Goal: Task Accomplishment & Management: Manage account settings

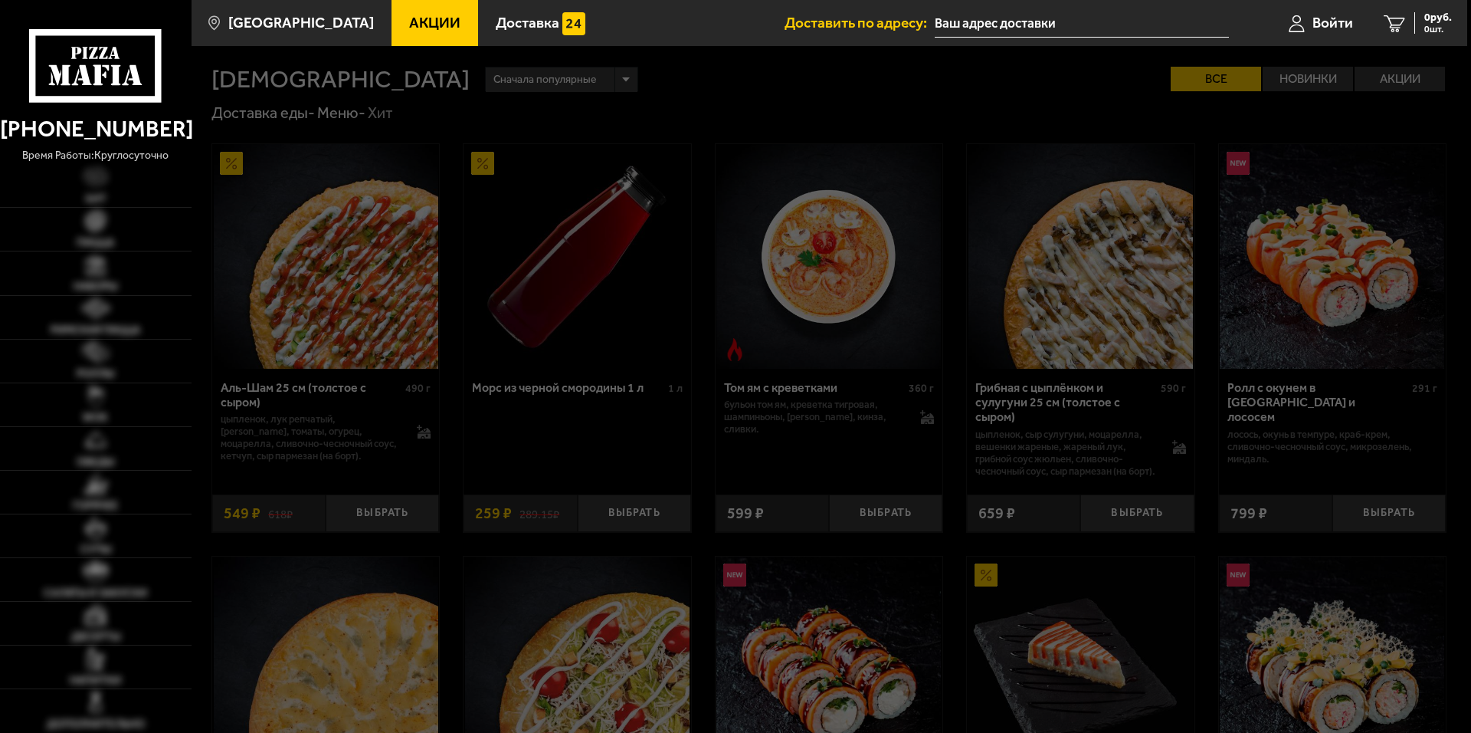
type input "[STREET_ADDRESS]"
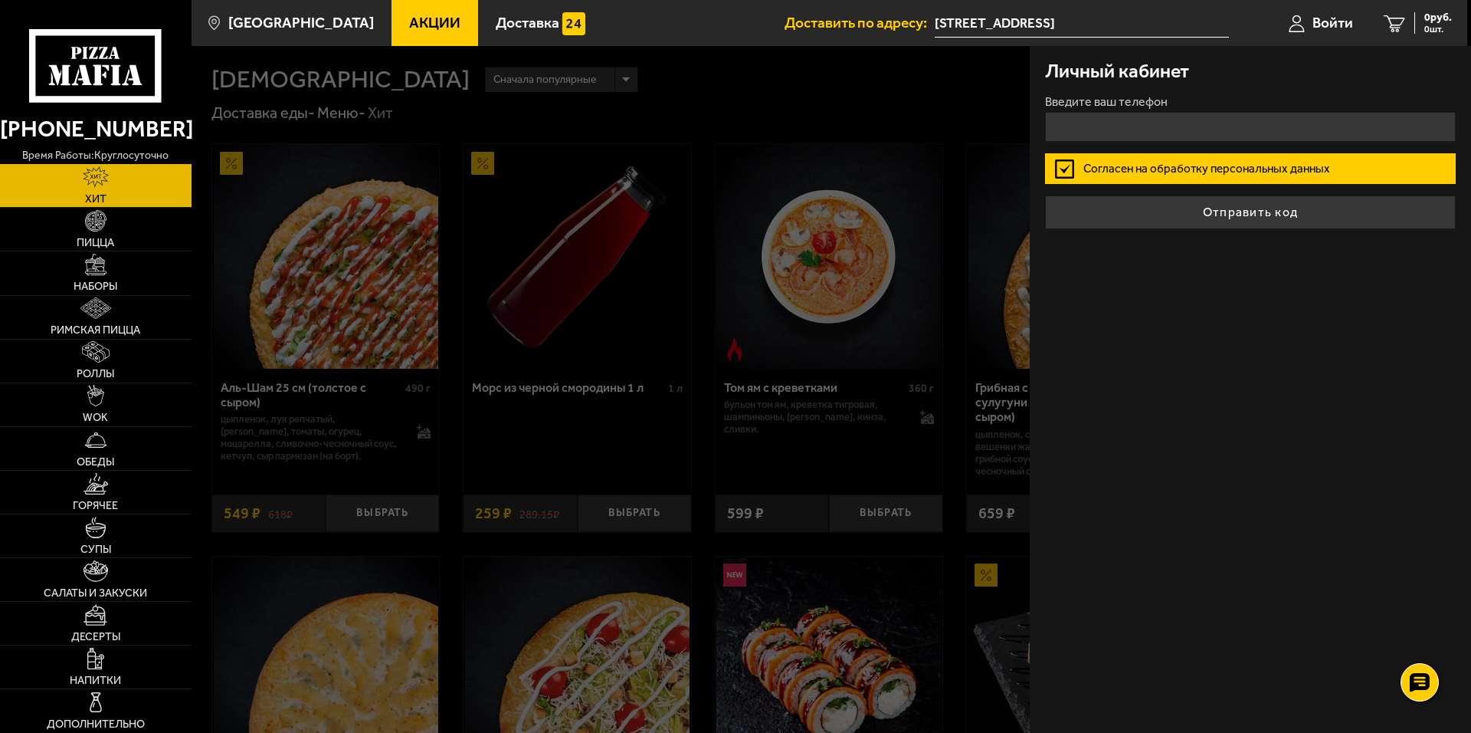
click at [1252, 284] on div "Личный кабинет Введите ваш телефон Согласен на обработку персональных данных От…" at bounding box center [1250, 389] width 441 height 687
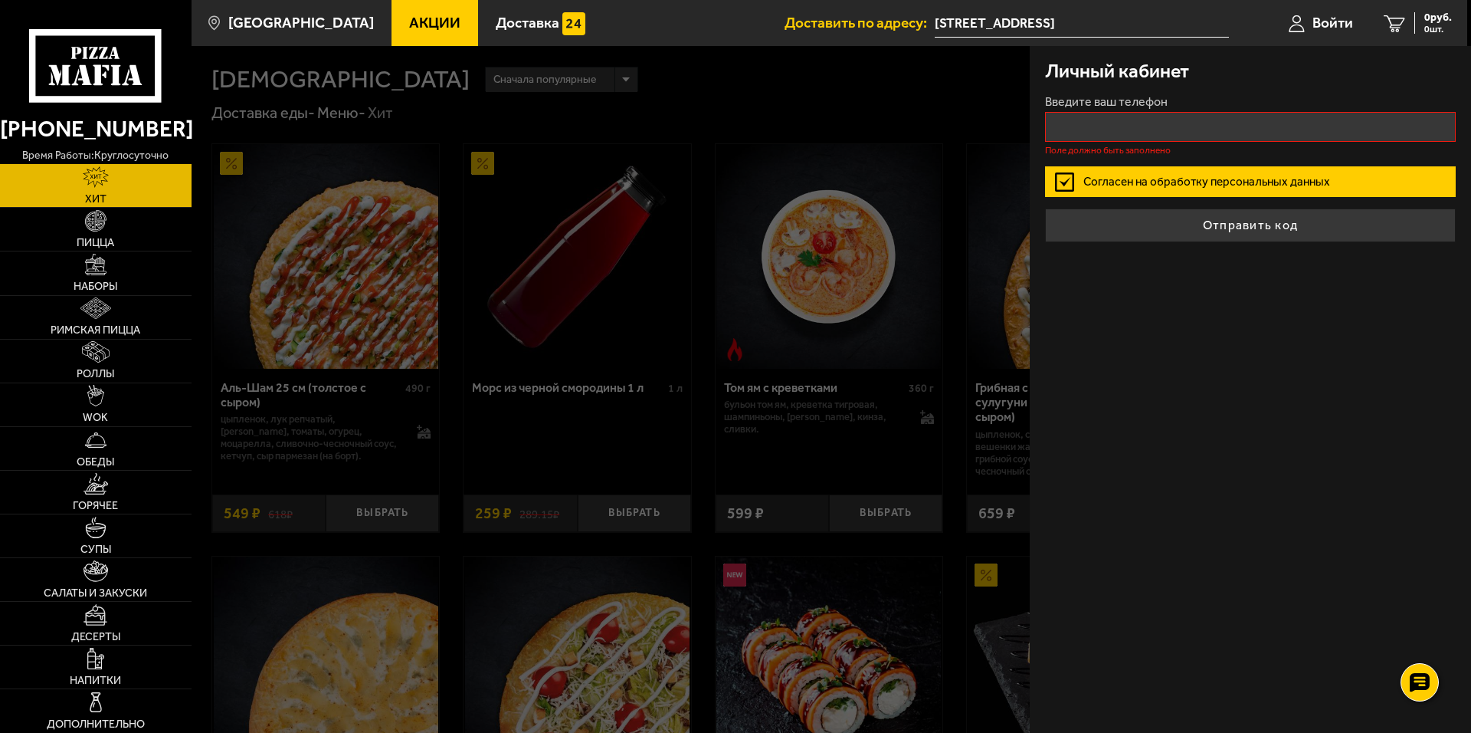
click at [1194, 107] on label "Введите ваш телефон" at bounding box center [1250, 102] width 411 height 12
click at [1194, 112] on input "Введите ваш телефон" at bounding box center [1250, 127] width 411 height 30
type input "+7 ( ) - -"
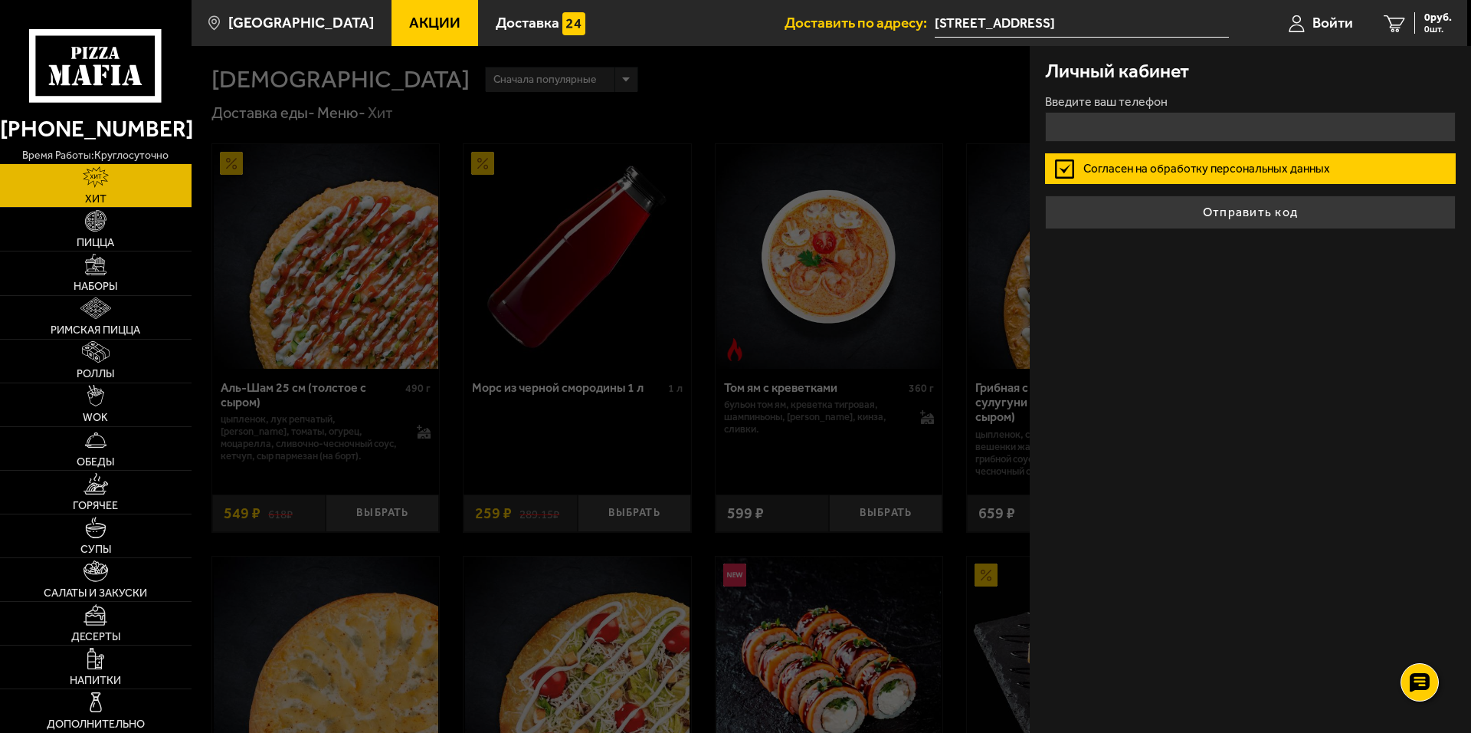
click at [1296, 306] on div "Личный кабинет Введите ваш телефон Согласен на обработку персональных данных От…" at bounding box center [1250, 389] width 441 height 687
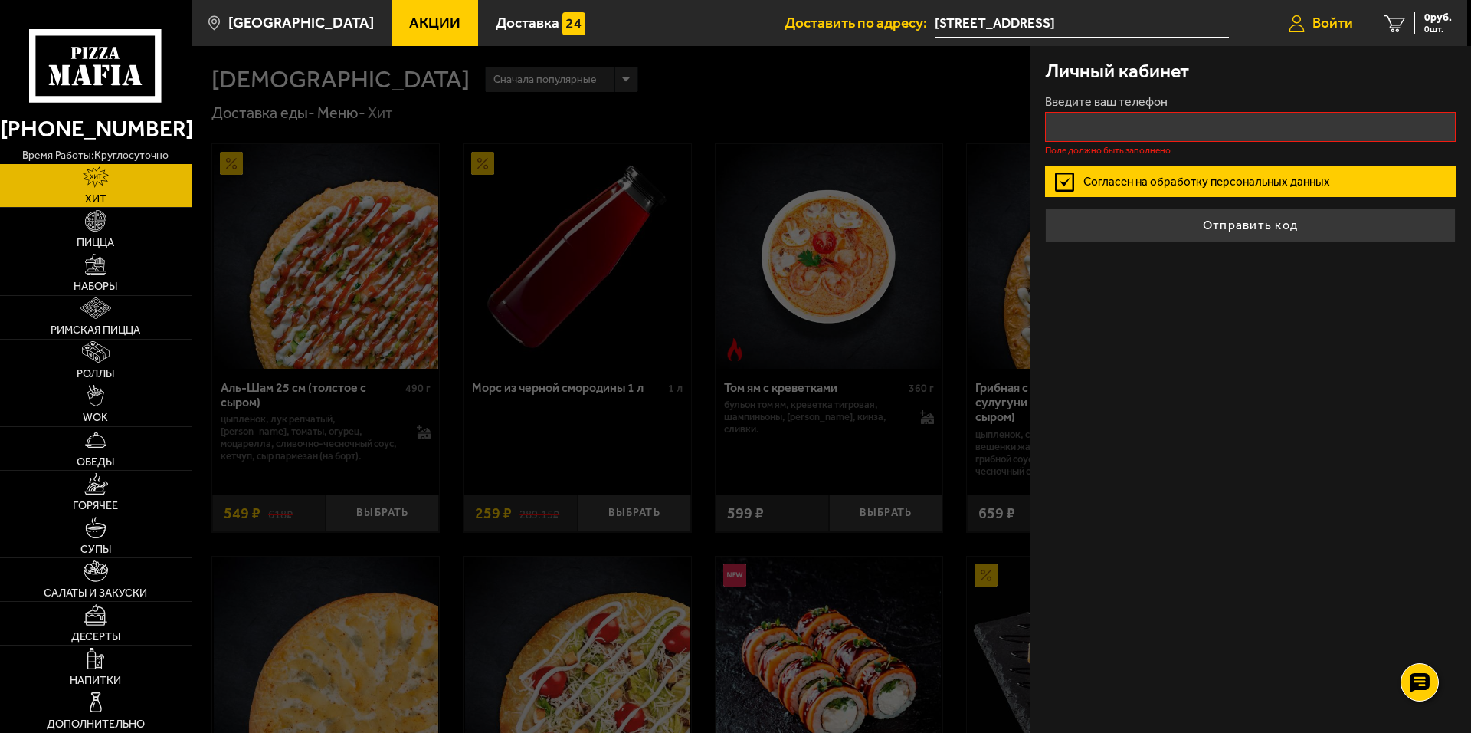
click at [1314, 25] on span "Войти" at bounding box center [1333, 22] width 41 height 15
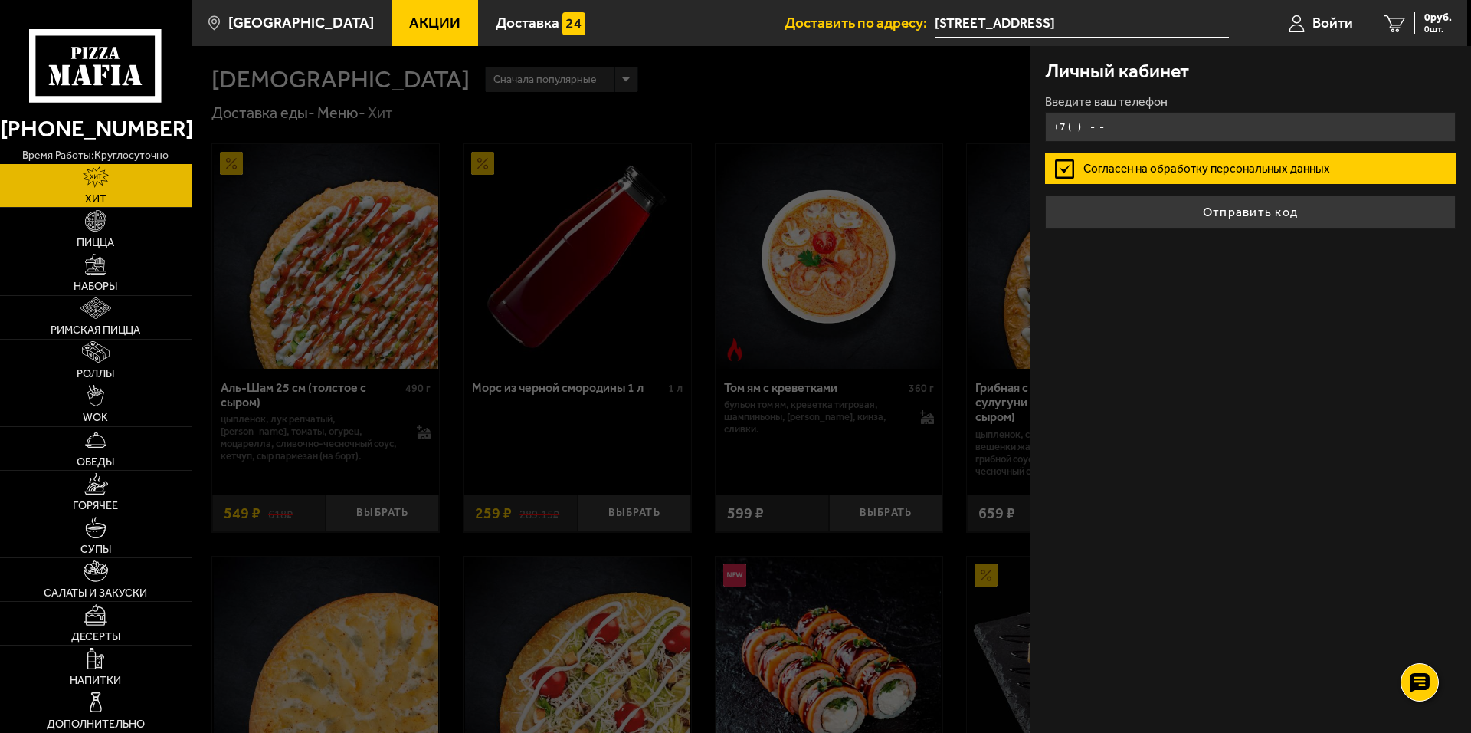
click at [1133, 132] on input "+7 ( ) - -" at bounding box center [1250, 127] width 411 height 30
click at [1097, 117] on input "+7 ( ) - -" at bounding box center [1250, 127] width 411 height 30
click at [1096, 123] on input "+7 ( ) - -" at bounding box center [1250, 127] width 411 height 30
click at [1083, 126] on input "+7 ( ) - -" at bounding box center [1250, 127] width 411 height 30
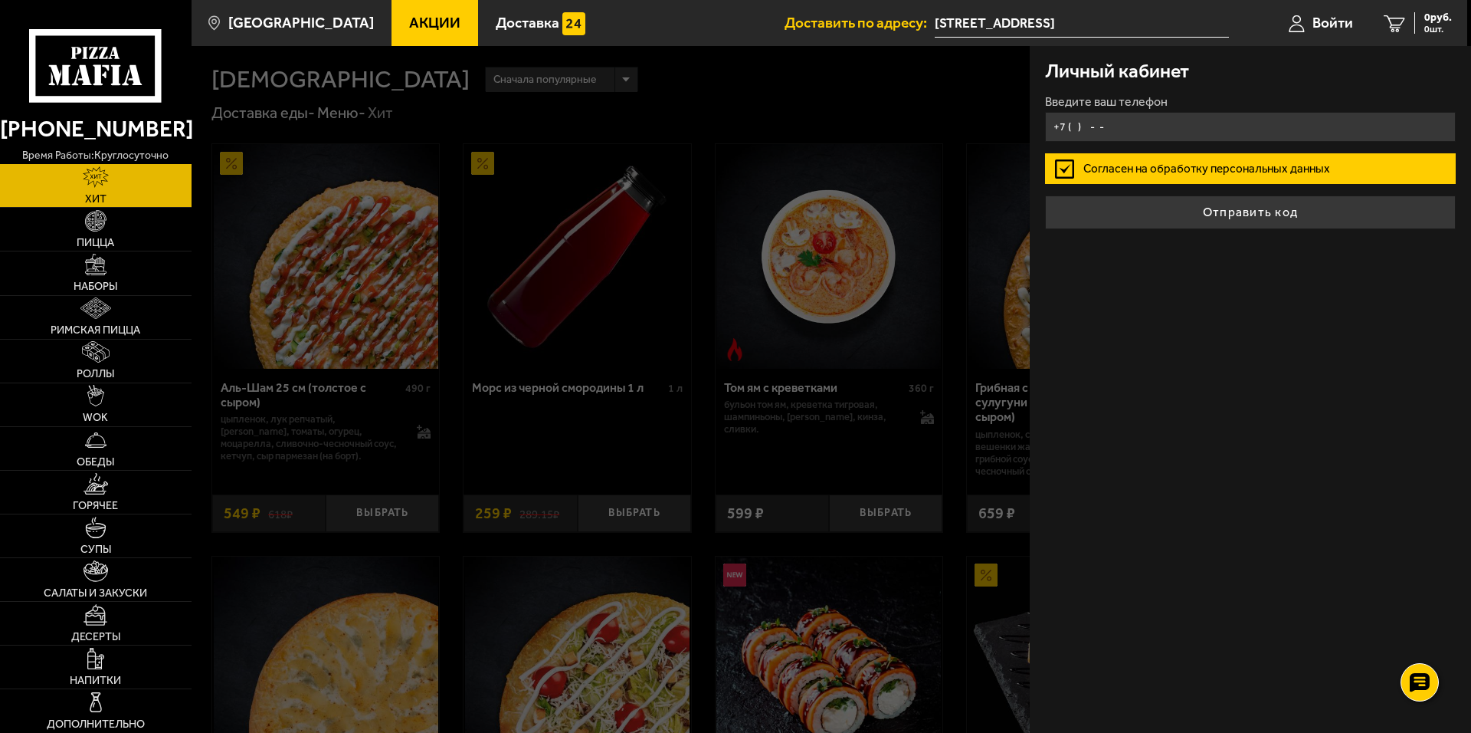
type input "+7 ( ) - -"
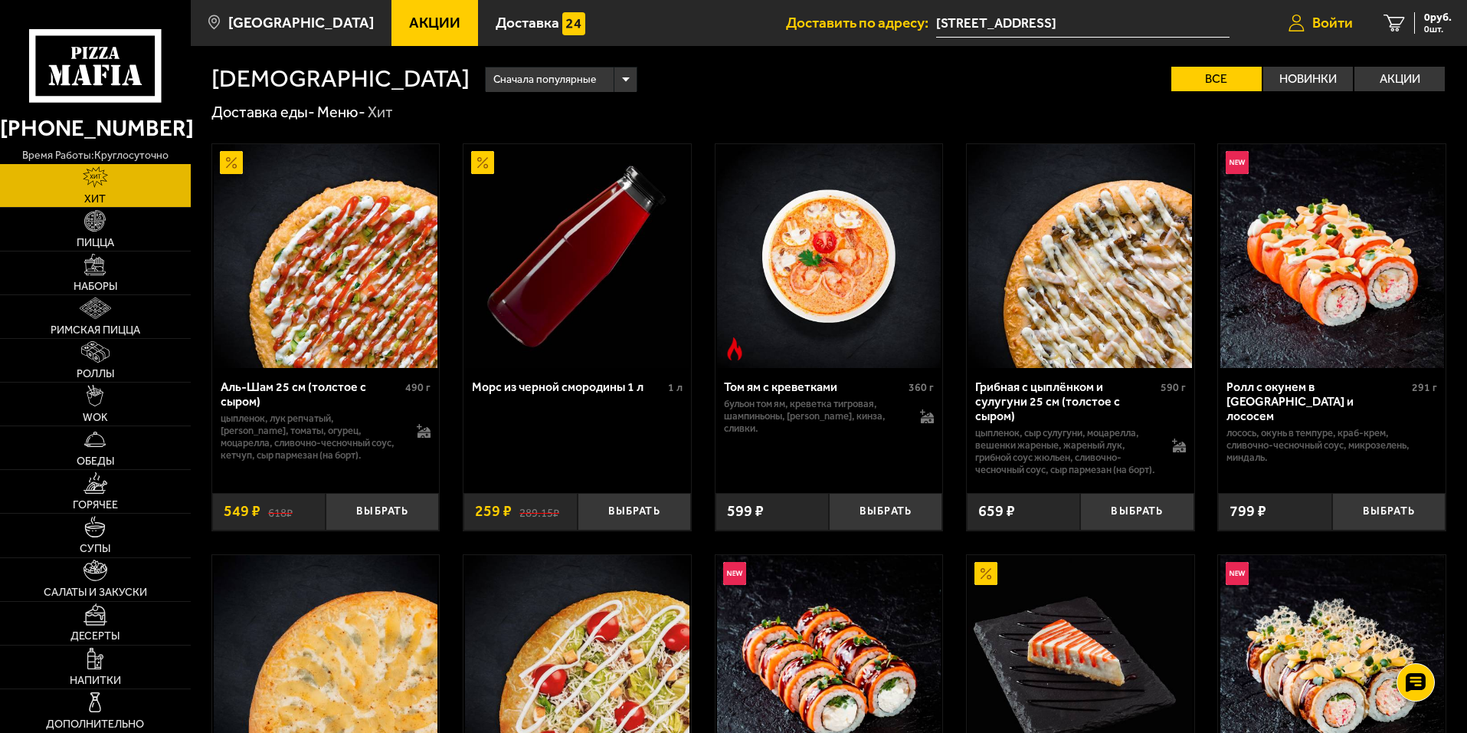
click at [1324, 26] on span "Войти" at bounding box center [1333, 22] width 41 height 15
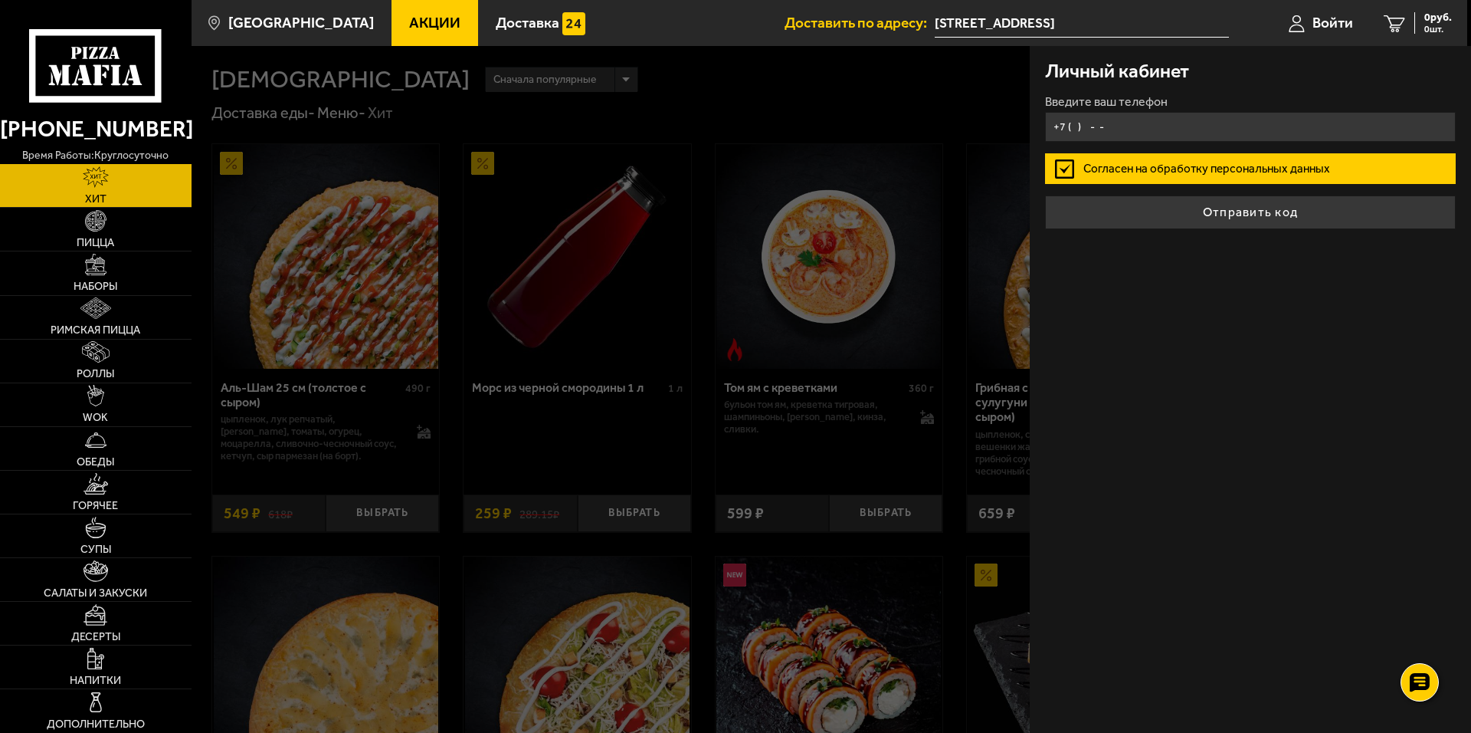
click at [1117, 131] on input "+7 ( ) - -" at bounding box center [1250, 127] width 411 height 30
type input "+7 ( ) - -"
click at [1094, 175] on label "Согласен на обработку персональных данных" at bounding box center [1250, 168] width 411 height 31
click at [0, 0] on input "Согласен на обработку персональных данных" at bounding box center [0, 0] width 0 height 0
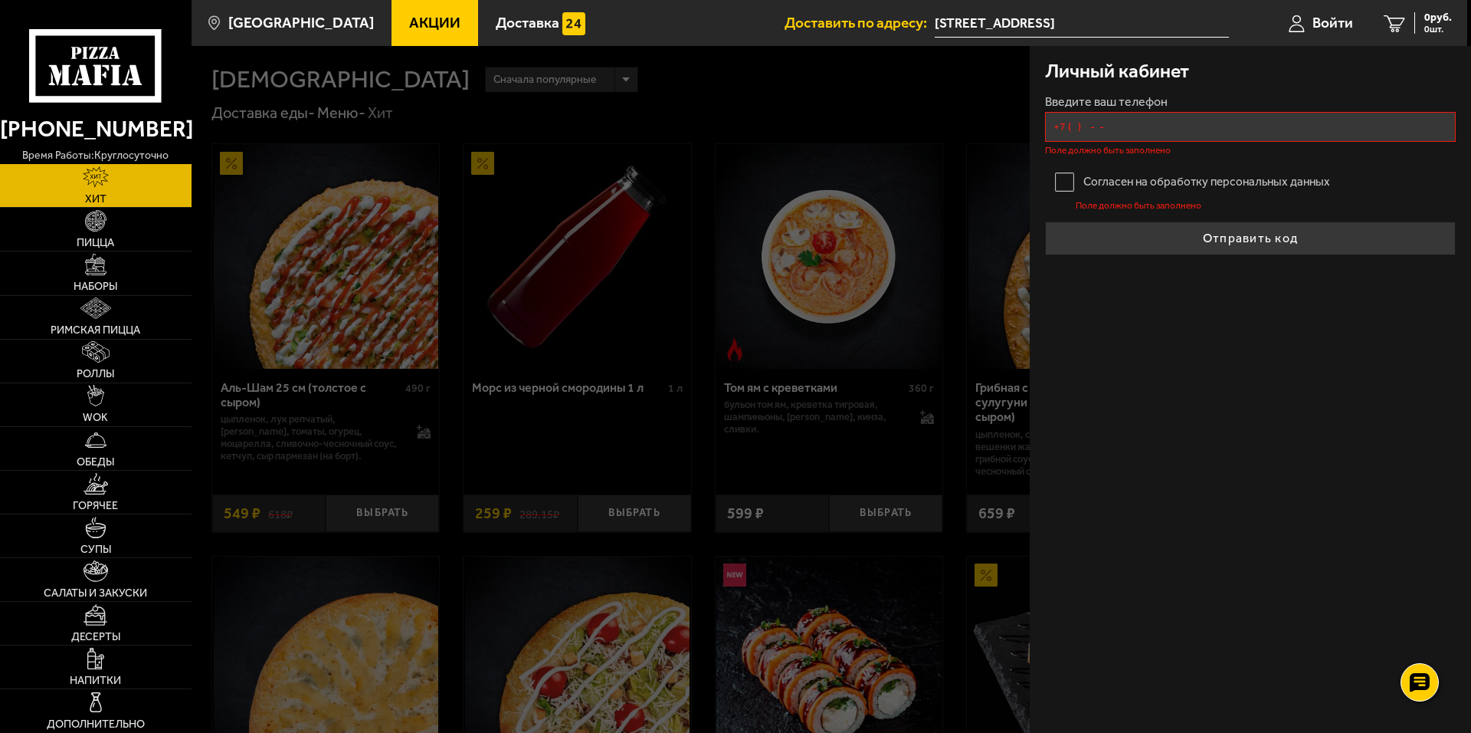
drag, startPoint x: 1148, startPoint y: 130, endPoint x: 1116, endPoint y: 139, distance: 33.3
click at [1148, 129] on input "+7 ( ) - -" at bounding box center [1250, 127] width 411 height 30
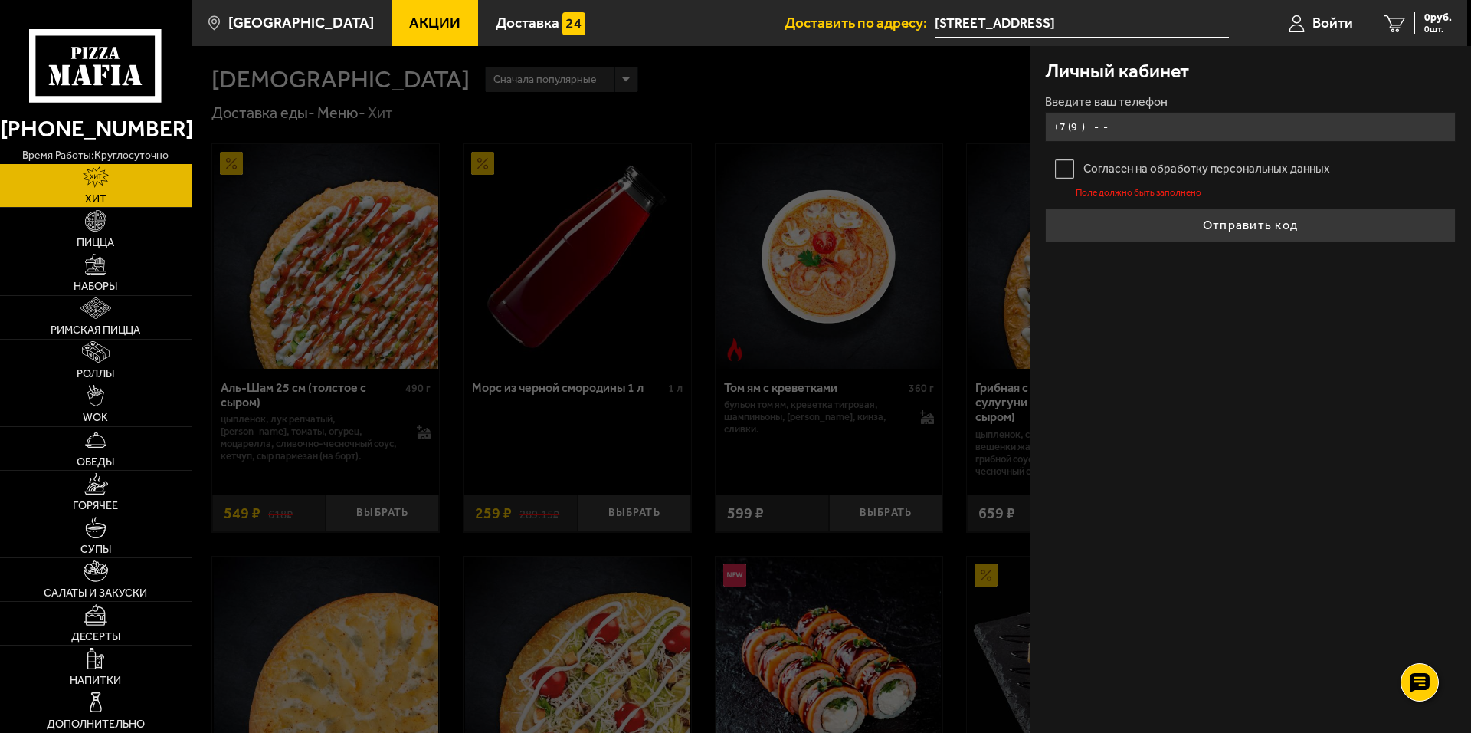
type input "+7 ( ) - -"
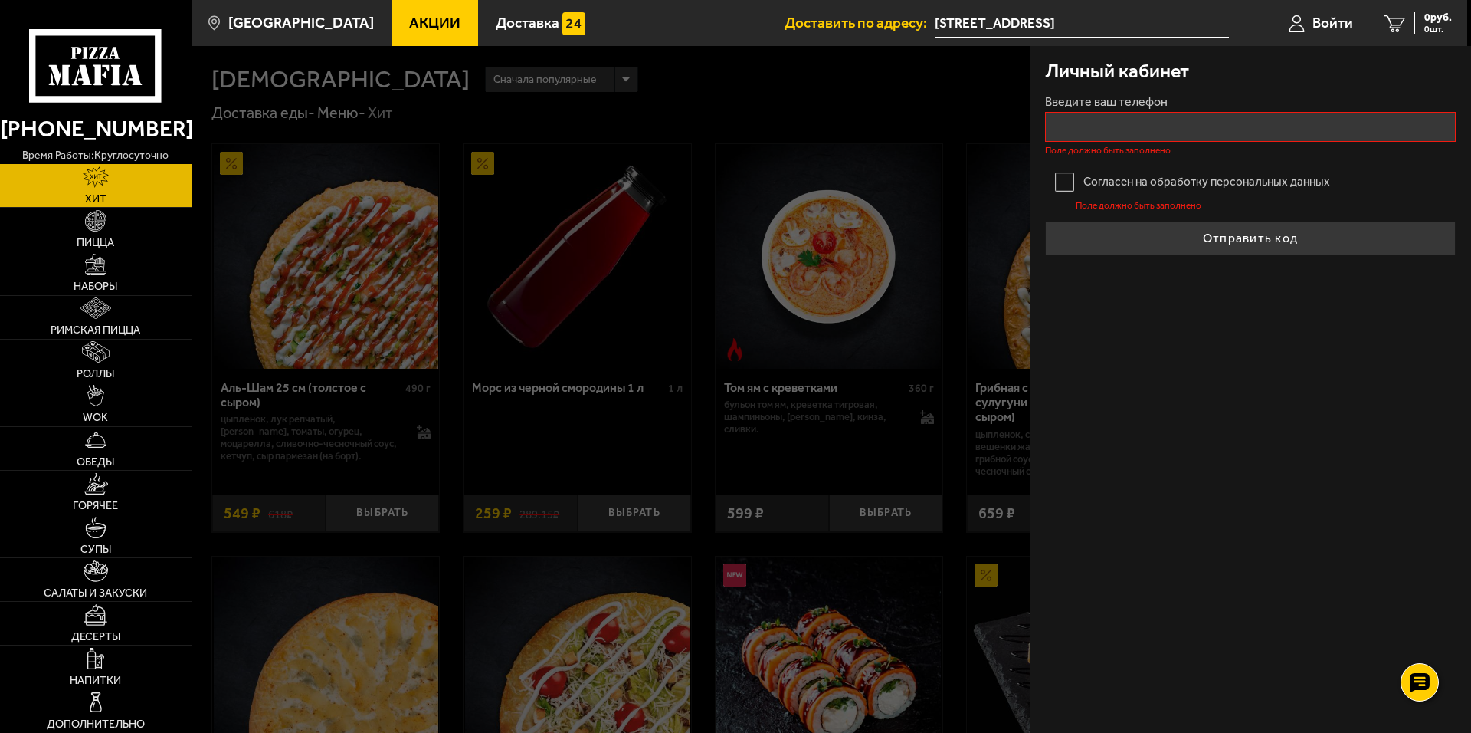
click at [1142, 320] on div "Личный кабинет Введите ваш телефон Поле должно быть заполнено Согласен на обраб…" at bounding box center [1250, 389] width 441 height 687
click at [1125, 126] on input "+7 ( ) - -" at bounding box center [1250, 127] width 411 height 30
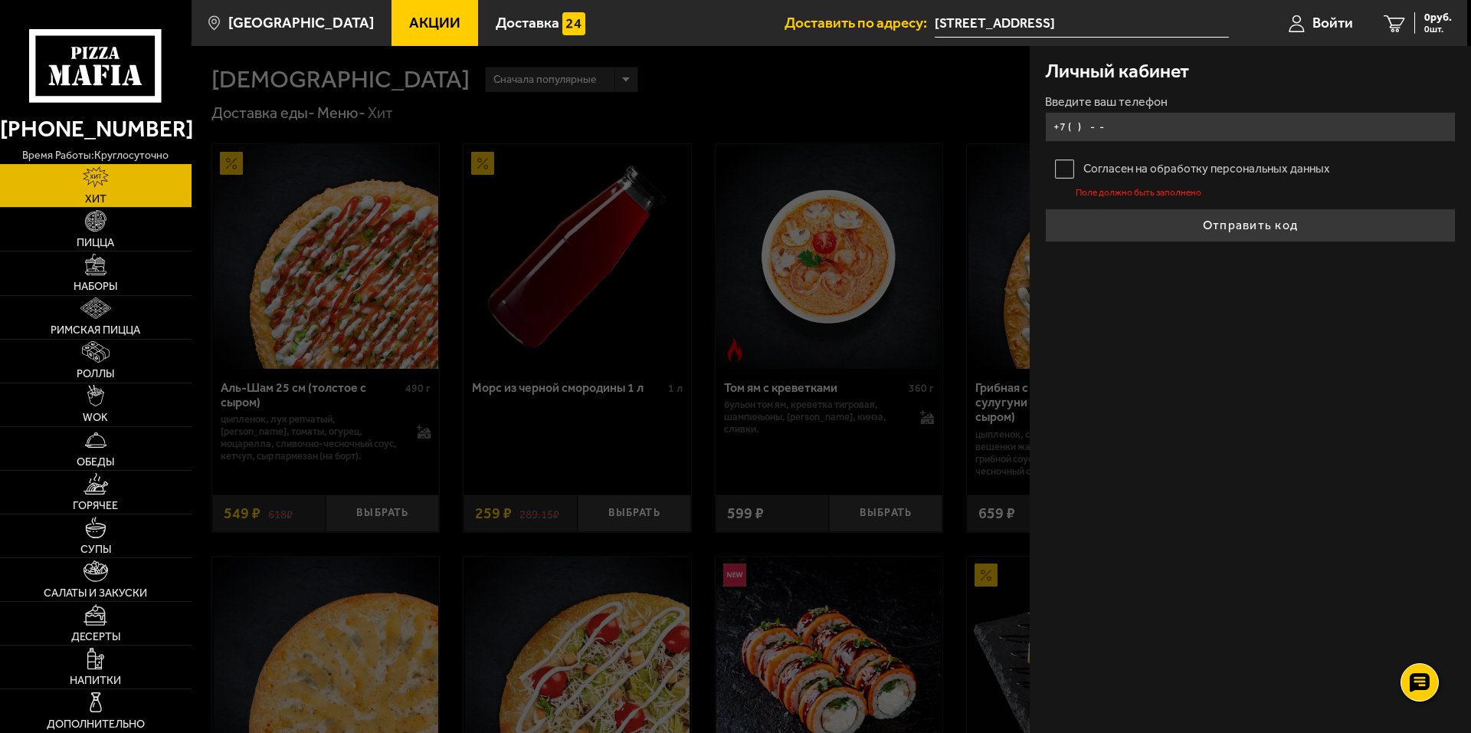
click at [1135, 126] on input "+7 ( ) - -" at bounding box center [1250, 127] width 411 height 30
click at [1094, 129] on input "+7 ( ) - -" at bounding box center [1250, 127] width 411 height 30
type input "+7 ( ) - -"
click at [1100, 138] on input "+7 ( ) - -" at bounding box center [1250, 127] width 411 height 30
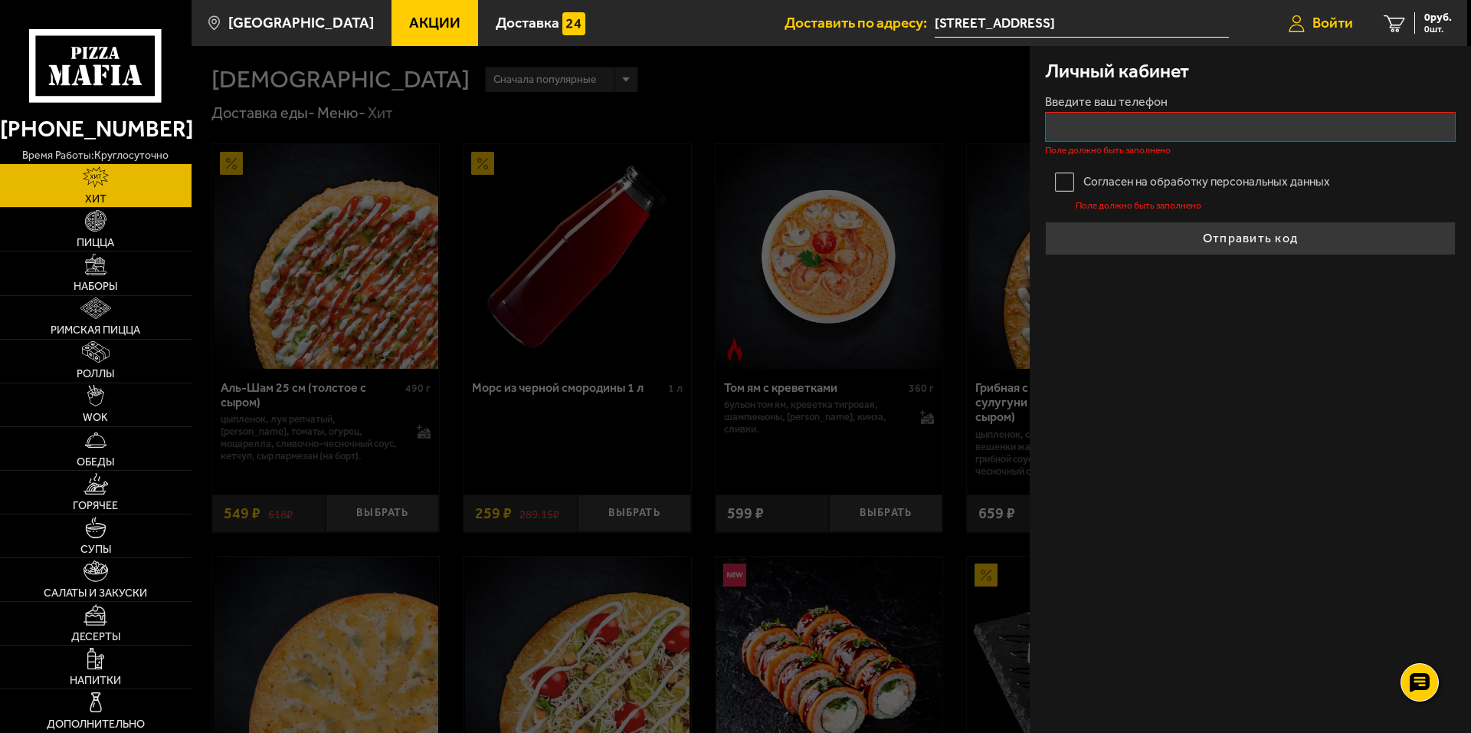
type input "+7 ( ) - -"
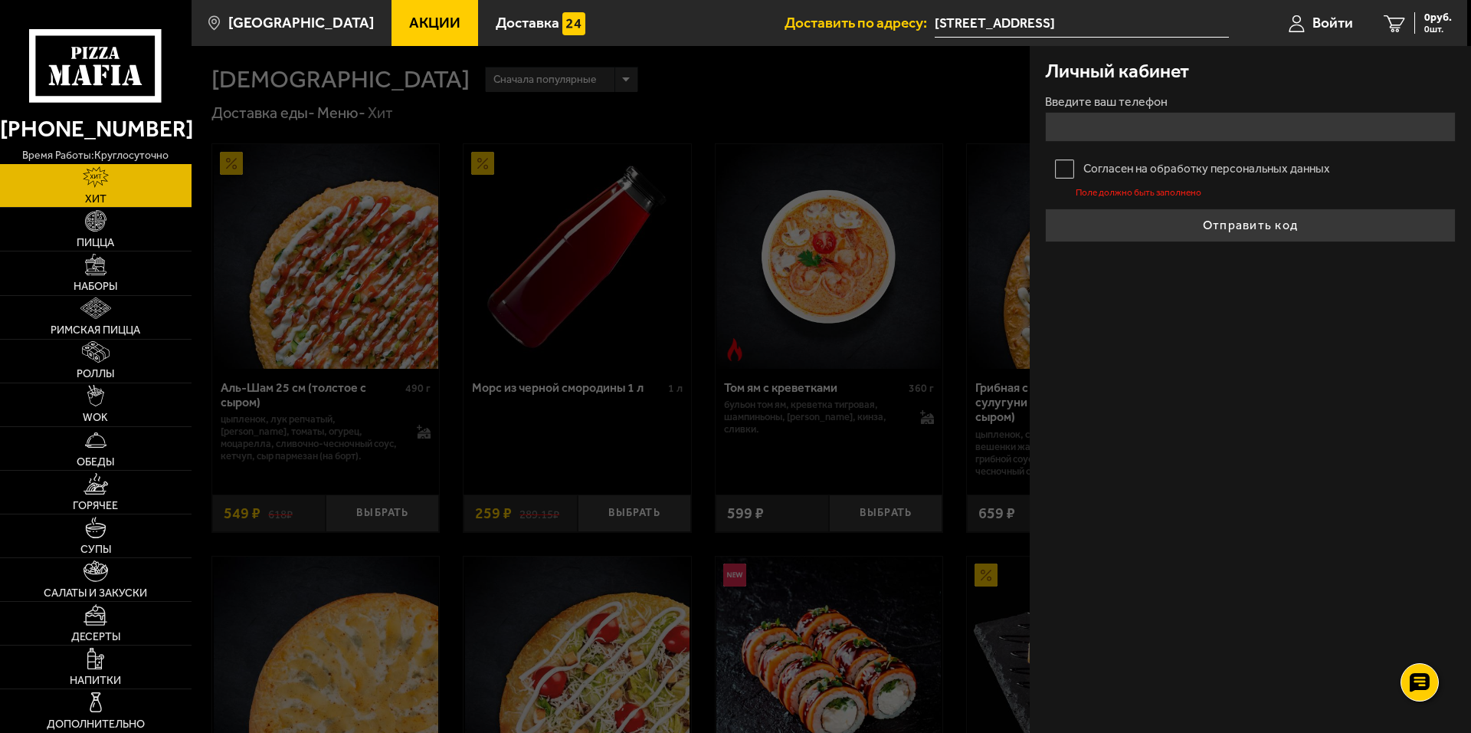
click at [1134, 148] on form "Введите ваш телефон Согласен на обработку персональных данных Поле должно быть …" at bounding box center [1250, 169] width 411 height 146
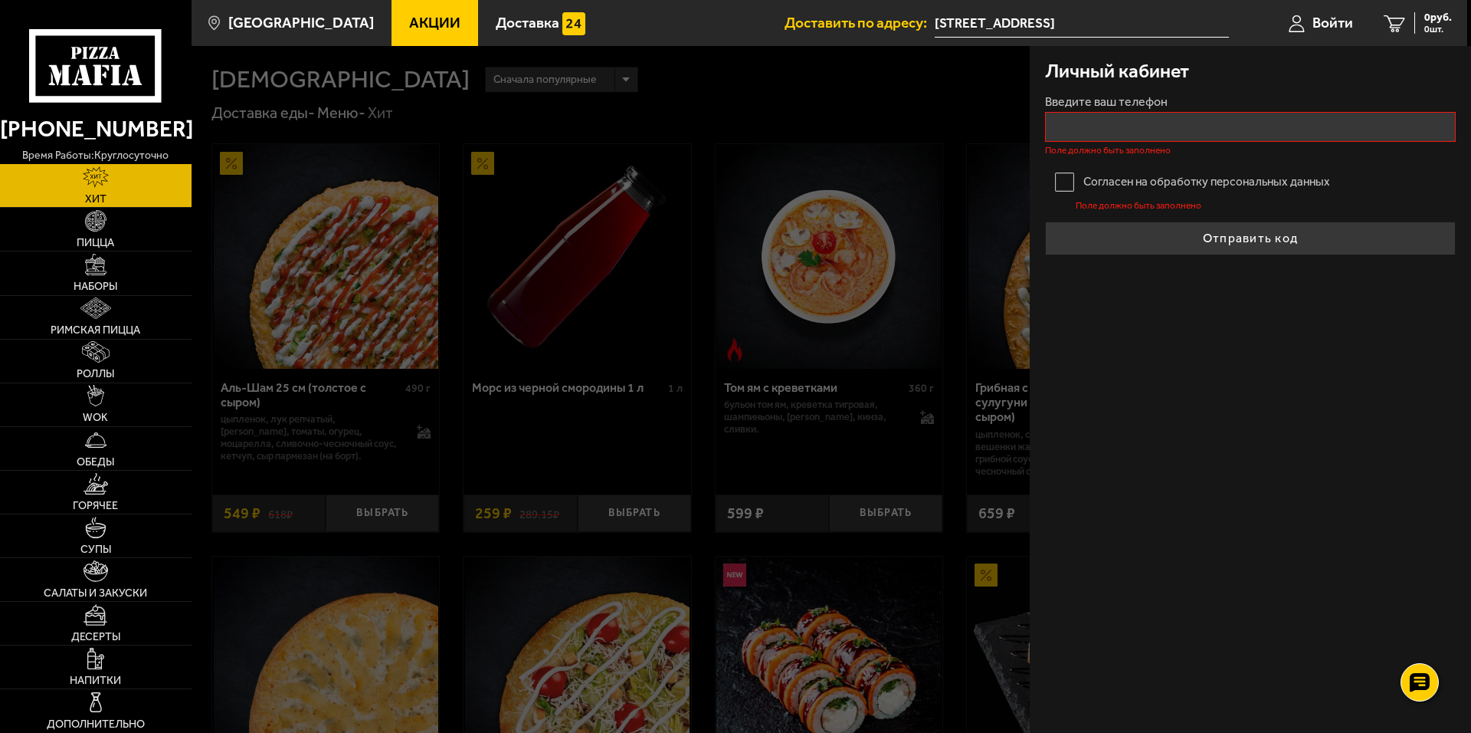
type input "+7 ( ) - -"
click at [1134, 132] on input "+7 ( ) - -" at bounding box center [1250, 127] width 411 height 30
type input "+7 ( ) - -"
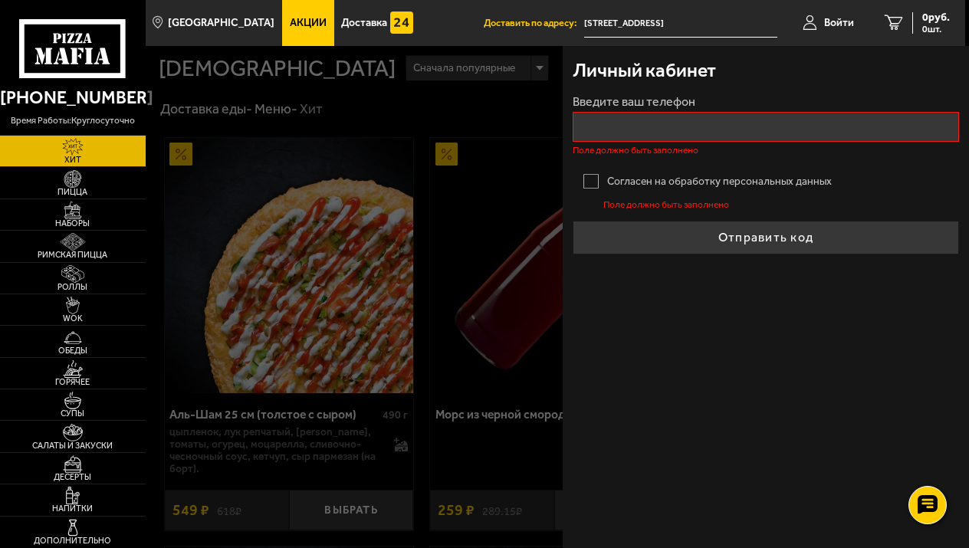
type input "+7 ( ) - -"
click at [673, 127] on input "+7 ( ) - -" at bounding box center [765, 127] width 386 height 30
type input "+7 ( ) - -"
click at [625, 101] on label "Введите ваш телефон" at bounding box center [765, 102] width 386 height 12
click at [625, 112] on input "Введите ваш телефон" at bounding box center [765, 127] width 386 height 30
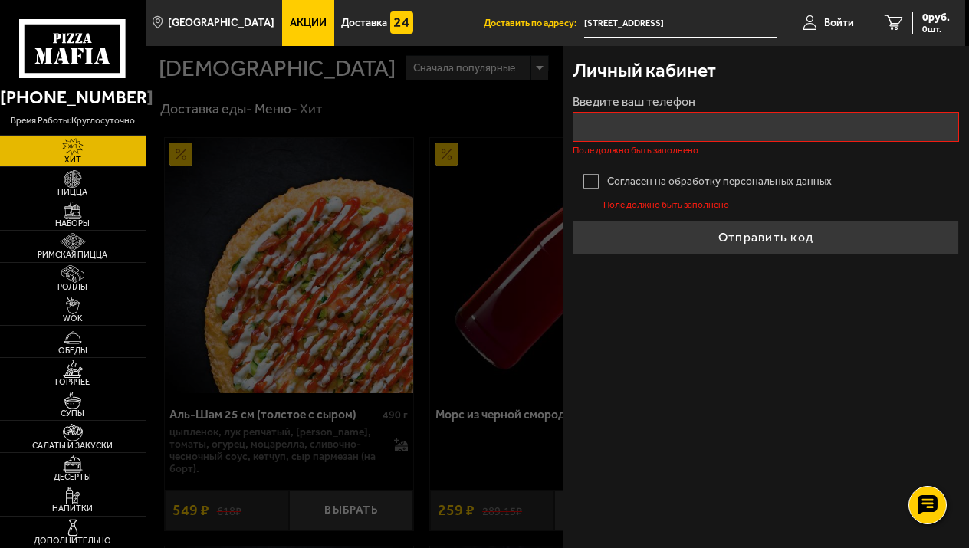
type input "+7 ( ) - -"
click at [710, 120] on input "+7 ( ) - -" at bounding box center [765, 127] width 386 height 30
type input "+7 ( ) - -"
click at [672, 116] on input "+7 ( ) - -" at bounding box center [765, 127] width 386 height 30
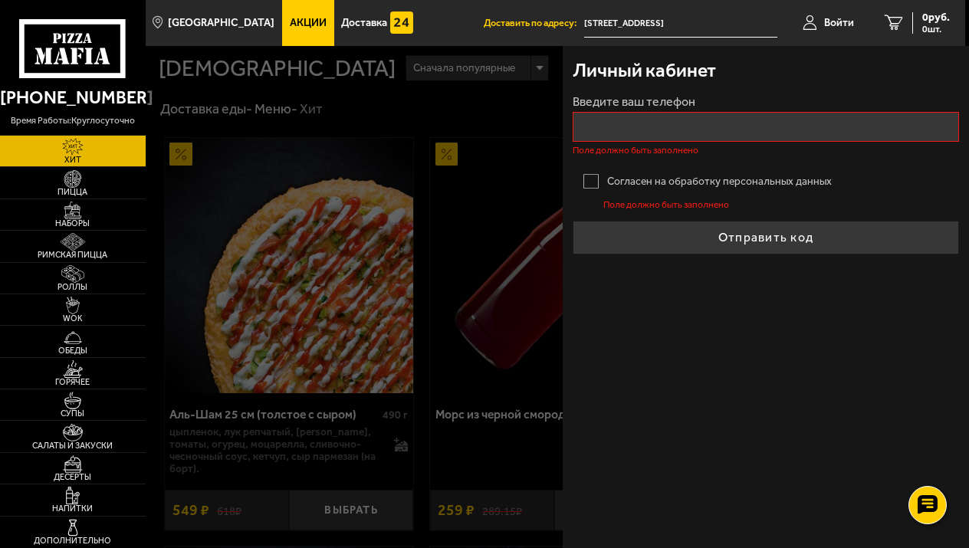
type input "+7 ( ) - -"
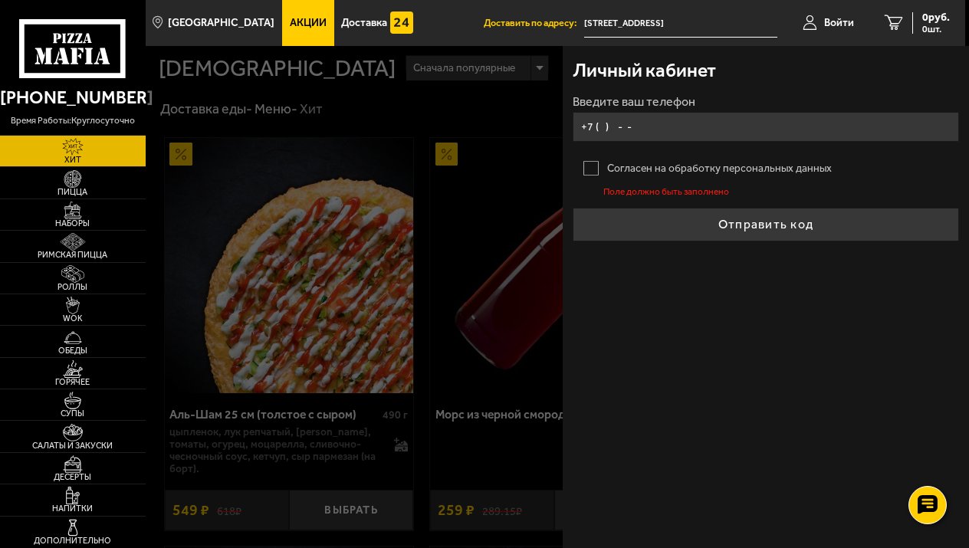
click at [683, 127] on input "+7 ( ) - -" at bounding box center [765, 127] width 386 height 30
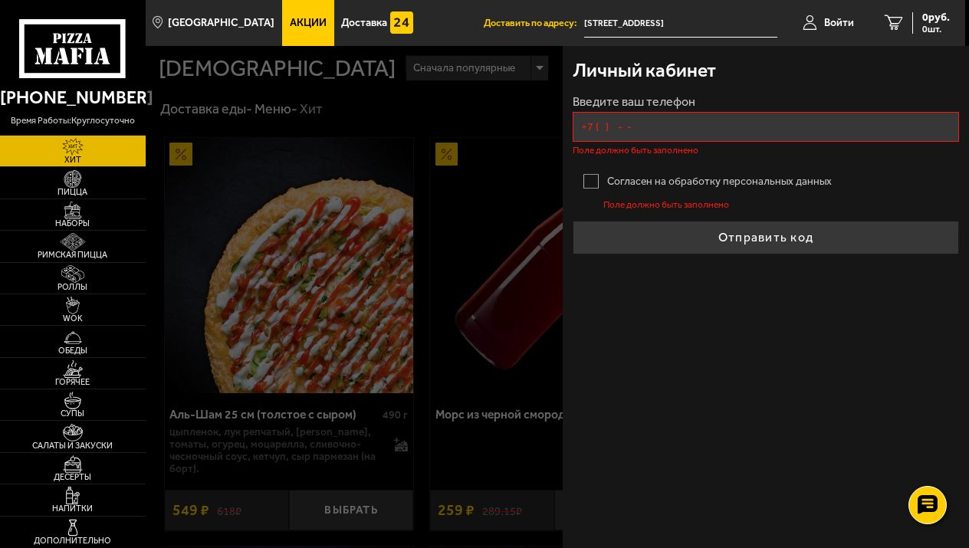
click at [783, 136] on input "+7 ( ) - -" at bounding box center [765, 127] width 386 height 30
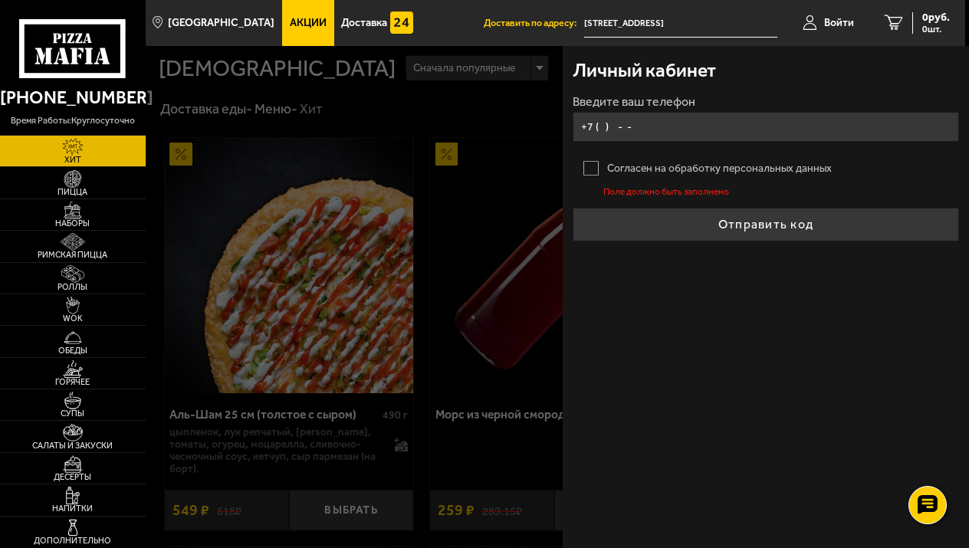
type input "+7 ( ) - -"
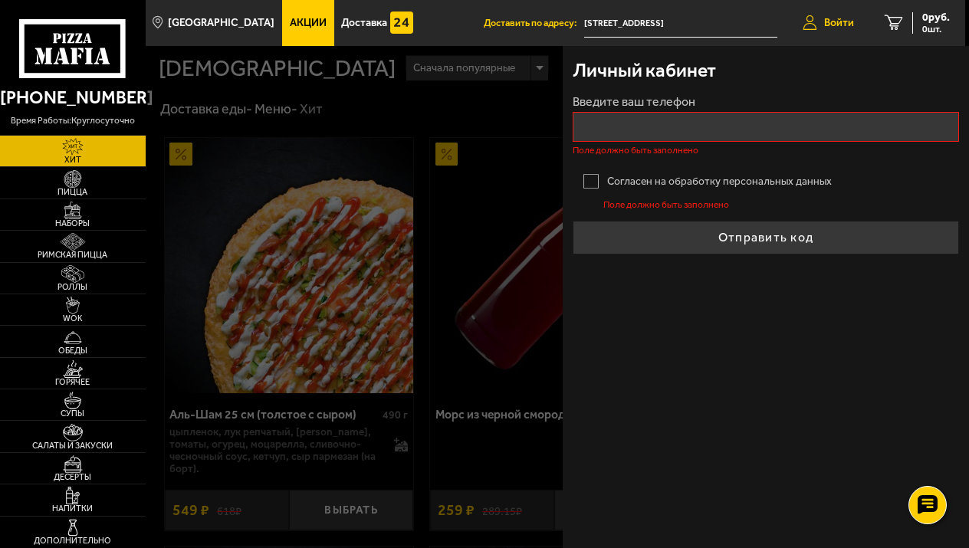
type input "+7 ( ) - -"
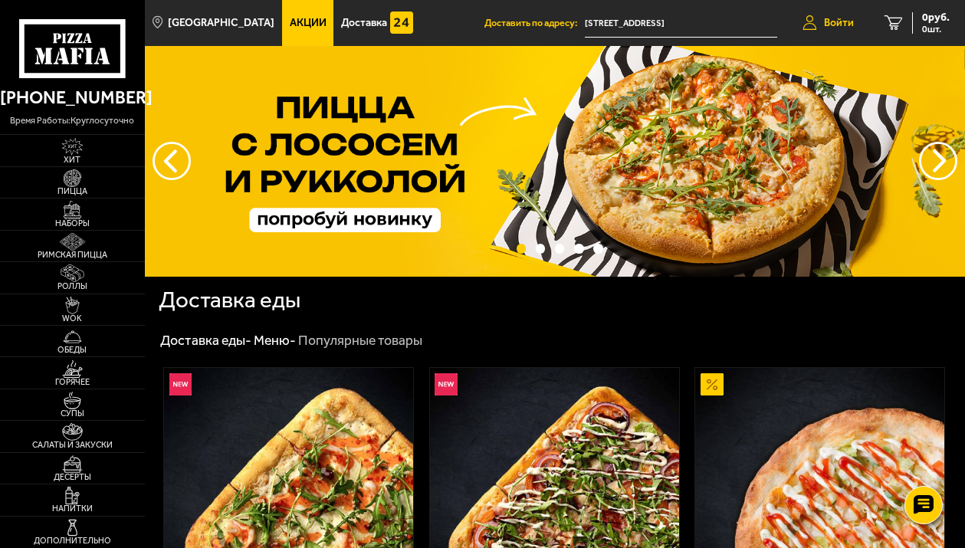
click at [799, 29] on link "Войти" at bounding box center [828, 23] width 82 height 46
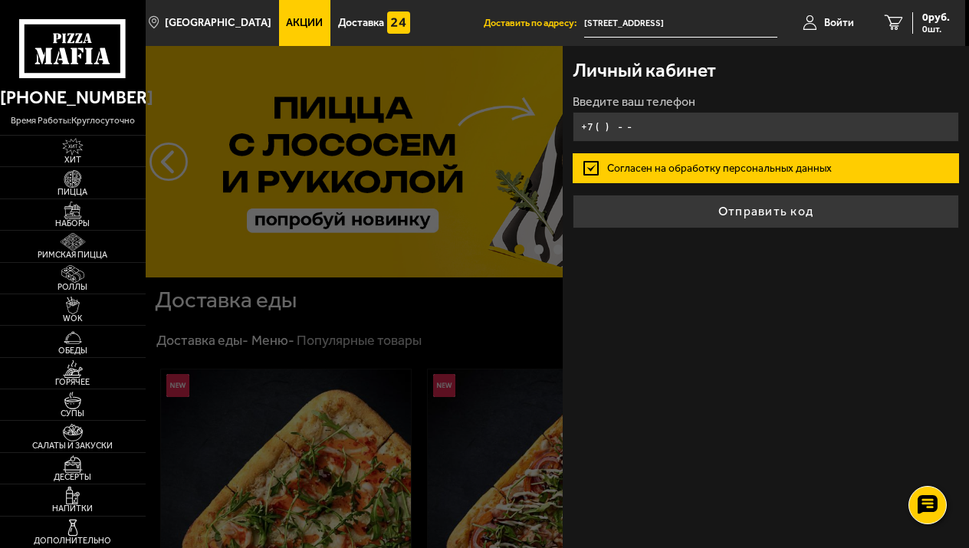
click at [722, 136] on input "+7 ( ) - -" at bounding box center [765, 127] width 386 height 30
type input "+7 ( ) - -"
click at [661, 122] on input "+7 ( ) - -" at bounding box center [765, 127] width 386 height 30
